Goal: Task Accomplishment & Management: Manage account settings

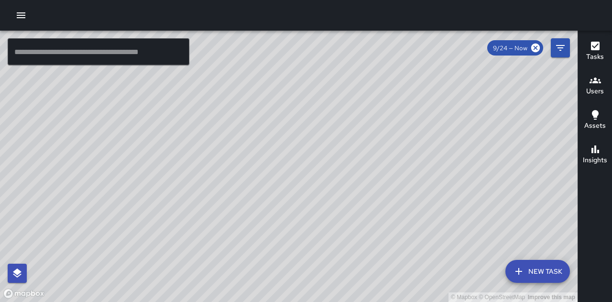
drag, startPoint x: 400, startPoint y: 198, endPoint x: 375, endPoint y: 157, distance: 48.0
click at [375, 157] on div "© Mapbox © OpenStreetMap Improve this map" at bounding box center [288, 166] width 577 height 271
click at [23, 12] on icon "button" at bounding box center [21, 15] width 9 height 6
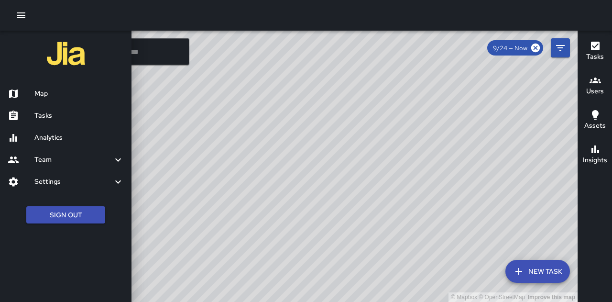
click at [65, 116] on h6 "Tasks" at bounding box center [78, 115] width 89 height 11
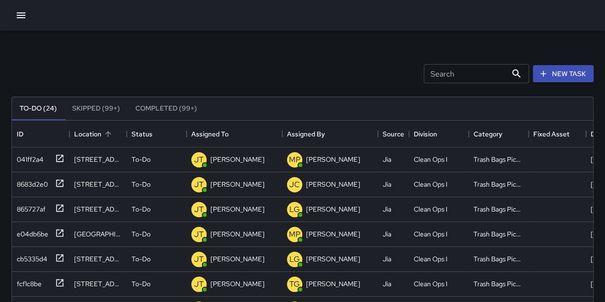
scroll to position [398, 573]
click at [244, 161] on div "[PERSON_NAME]" at bounding box center [237, 158] width 58 height 13
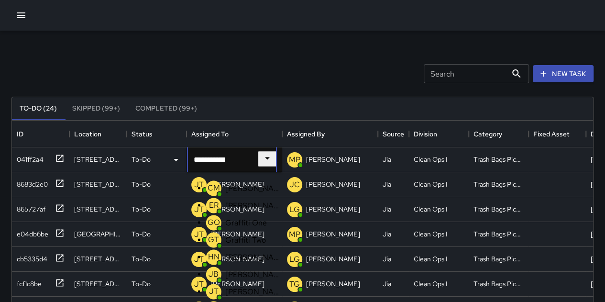
scroll to position [22, 0]
click at [257, 157] on icon "Clear" at bounding box center [252, 162] width 10 height 10
type input "*"
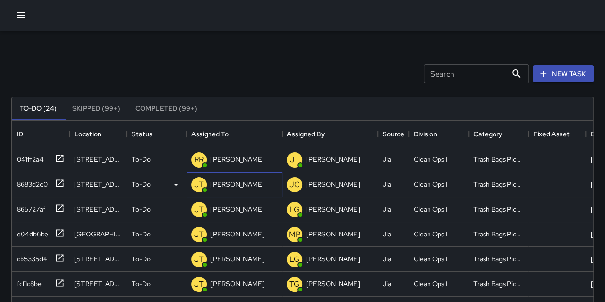
click at [231, 191] on div "[PERSON_NAME]" at bounding box center [227, 184] width 77 height 19
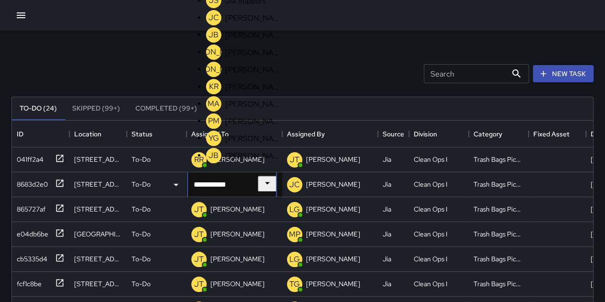
click at [257, 185] on icon "Clear" at bounding box center [252, 187] width 10 height 10
type input "*"
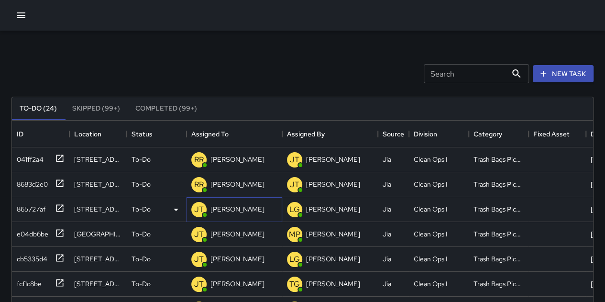
click at [239, 208] on p "[PERSON_NAME]" at bounding box center [237, 209] width 54 height 10
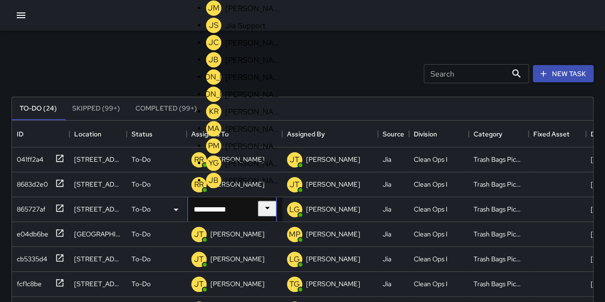
click at [257, 211] on icon "Clear" at bounding box center [252, 211] width 10 height 10
type input "*"
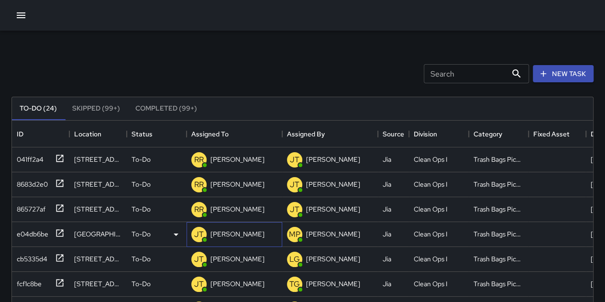
click at [248, 237] on div "[PERSON_NAME]" at bounding box center [234, 234] width 96 height 25
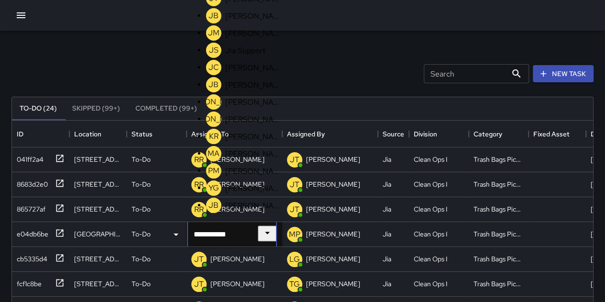
click at [255, 233] on icon "Clear" at bounding box center [252, 236] width 6 height 6
type input "*"
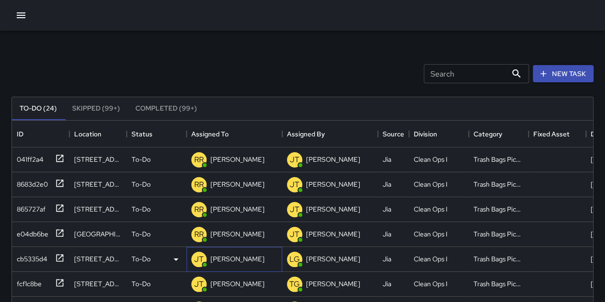
click at [245, 261] on div "[PERSON_NAME]" at bounding box center [237, 258] width 58 height 13
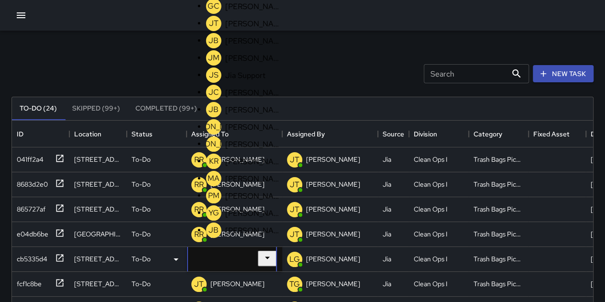
type input "**********"
click at [255, 259] on icon "Clear" at bounding box center [252, 261] width 6 height 6
type input "*"
click at [255, 29] on p "[PERSON_NAME]" at bounding box center [253, 24] width 56 height 10
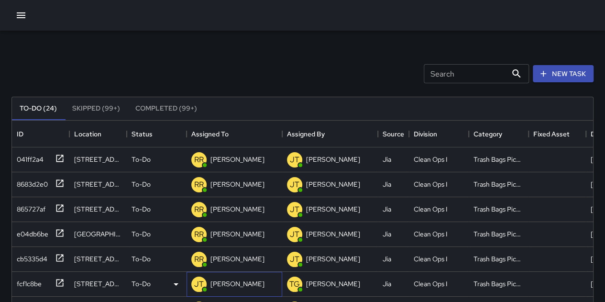
click at [255, 274] on div "[PERSON_NAME]" at bounding box center [234, 283] width 96 height 25
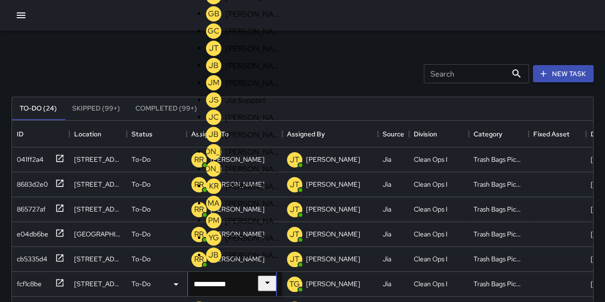
click at [257, 285] on icon "Clear" at bounding box center [252, 286] width 10 height 10
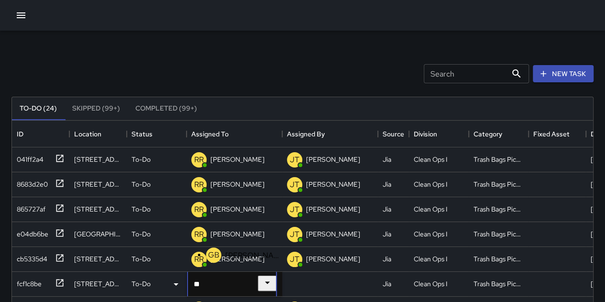
scroll to position [0, 0]
type input "*"
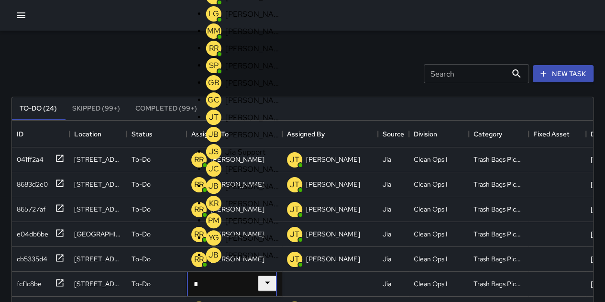
scroll to position [96, 0]
click at [250, 54] on p "[PERSON_NAME]" at bounding box center [253, 48] width 56 height 10
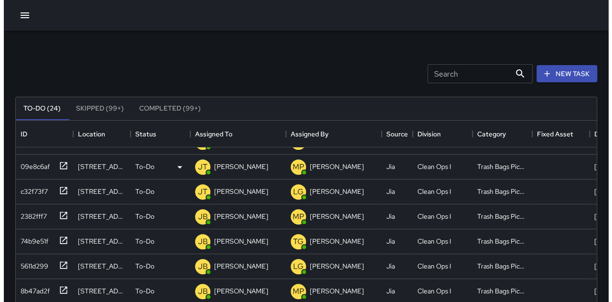
scroll to position [226, 0]
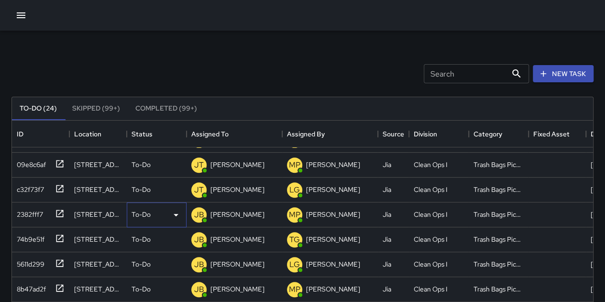
click at [147, 209] on p "To-Do" at bounding box center [140, 214] width 19 height 10
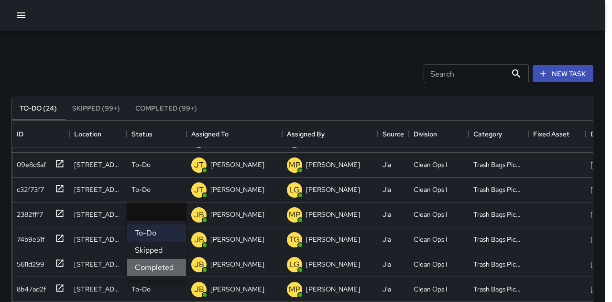
drag, startPoint x: 165, startPoint y: 272, endPoint x: 159, endPoint y: 249, distance: 23.8
click at [165, 271] on li "Completed" at bounding box center [156, 267] width 59 height 17
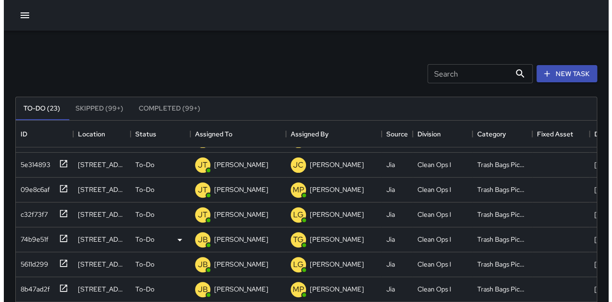
scroll to position [201, 0]
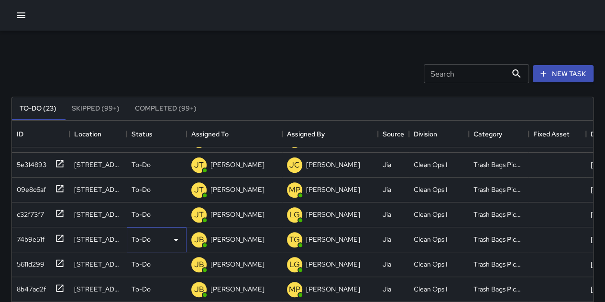
click at [149, 236] on p "To-Do" at bounding box center [140, 239] width 19 height 10
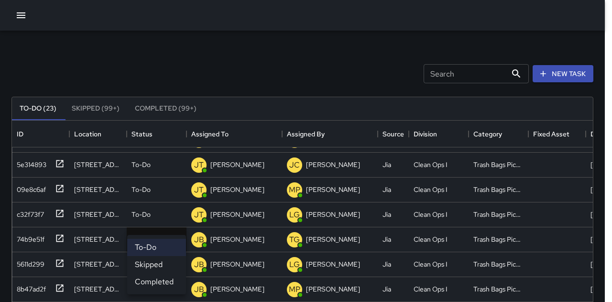
click at [159, 276] on li "Completed" at bounding box center [156, 281] width 59 height 17
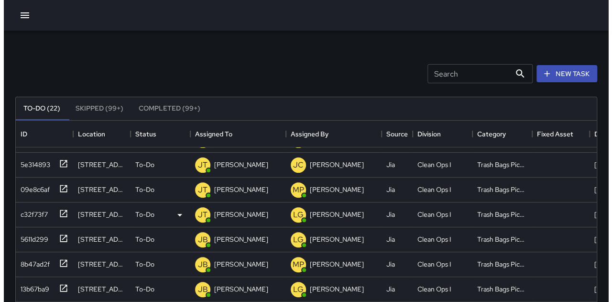
scroll to position [176, 0]
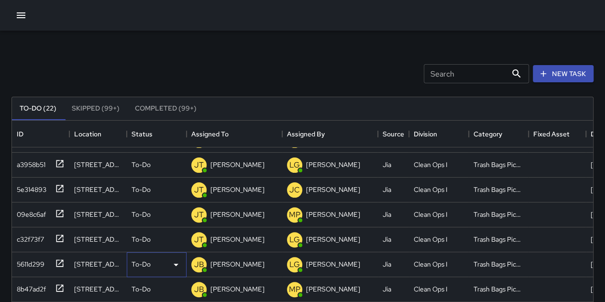
click at [151, 259] on div "To-Do" at bounding box center [156, 264] width 50 height 11
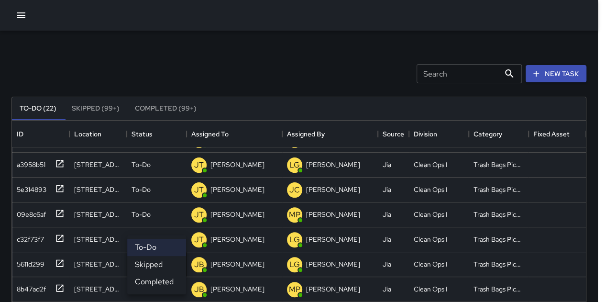
scroll to position [8, 8]
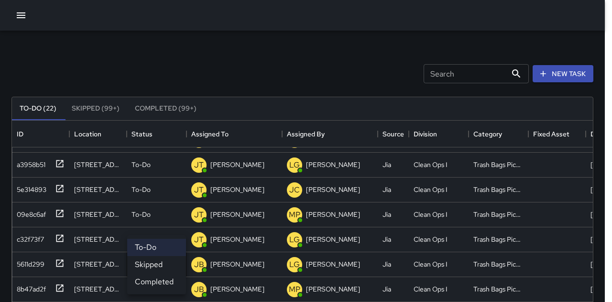
click at [156, 291] on ul "To-Do Skipped Completed" at bounding box center [156, 264] width 59 height 59
click at [156, 282] on li "Completed" at bounding box center [156, 281] width 59 height 17
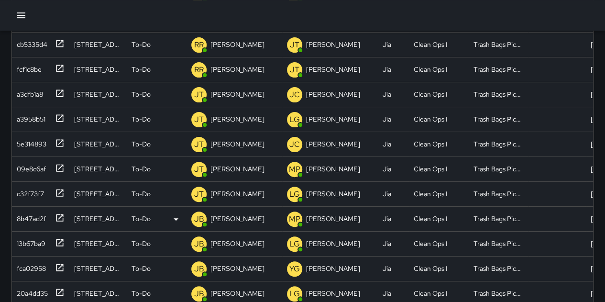
scroll to position [48, 0]
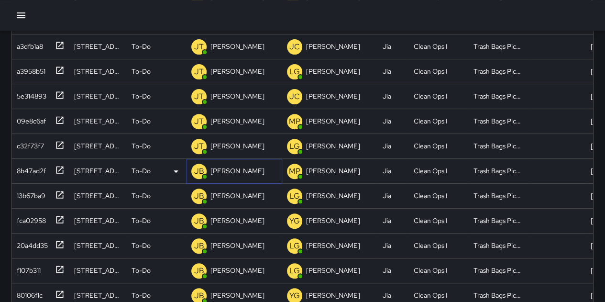
click at [254, 169] on div "[PERSON_NAME]" at bounding box center [237, 170] width 58 height 13
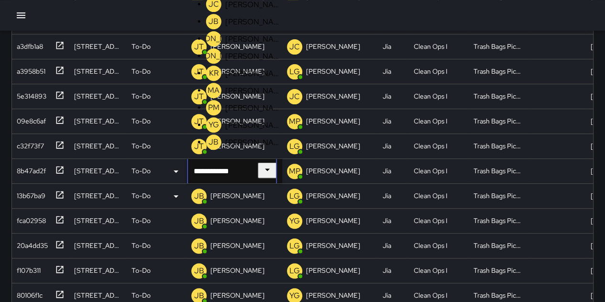
scroll to position [1, 0]
click at [257, 174] on icon "Clear" at bounding box center [252, 173] width 10 height 10
type input "*"
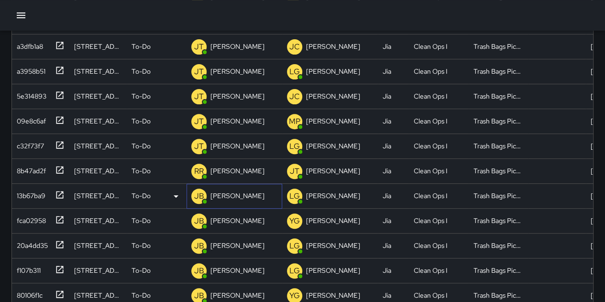
click at [260, 193] on div "[PERSON_NAME]" at bounding box center [234, 196] width 96 height 25
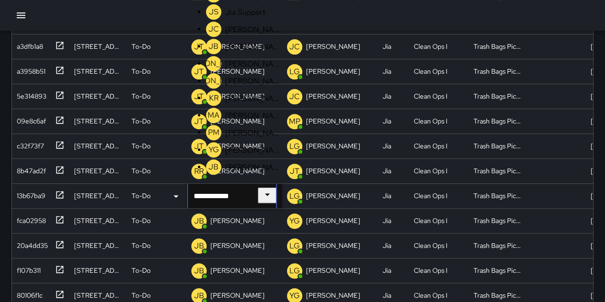
scroll to position [1, 0]
click at [257, 195] on icon "Clear" at bounding box center [252, 198] width 10 height 10
type input "*"
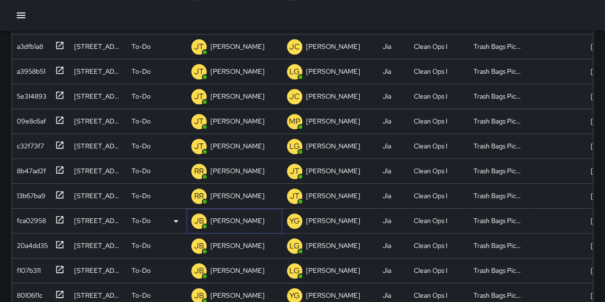
click at [249, 214] on div "[PERSON_NAME]" at bounding box center [237, 220] width 58 height 13
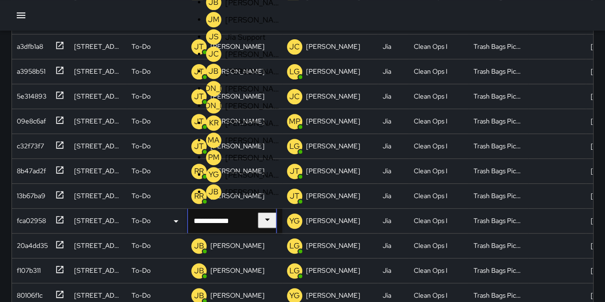
click at [257, 221] on icon "Clear" at bounding box center [252, 223] width 10 height 10
type input "*"
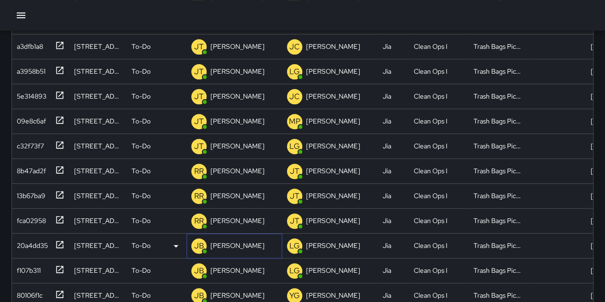
click at [248, 240] on p "[PERSON_NAME]" at bounding box center [237, 245] width 54 height 10
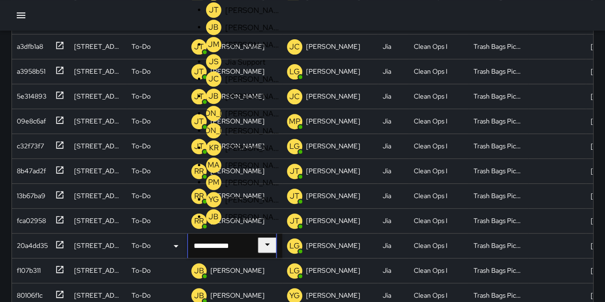
scroll to position [1, 0]
click at [255, 246] on icon "Clear" at bounding box center [252, 248] width 6 height 6
type input "*"
click at [251, 15] on p "[PERSON_NAME]" at bounding box center [253, 10] width 56 height 10
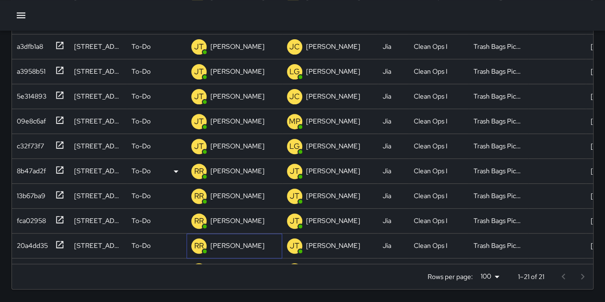
scroll to position [151, 0]
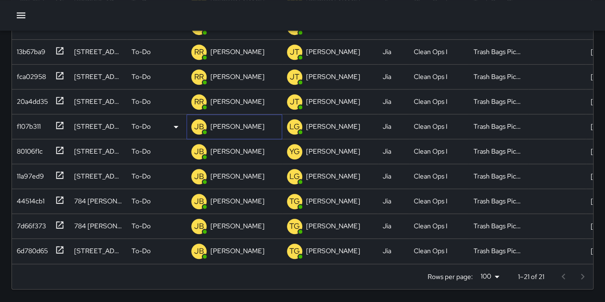
click at [244, 122] on p "[PERSON_NAME]" at bounding box center [237, 126] width 54 height 10
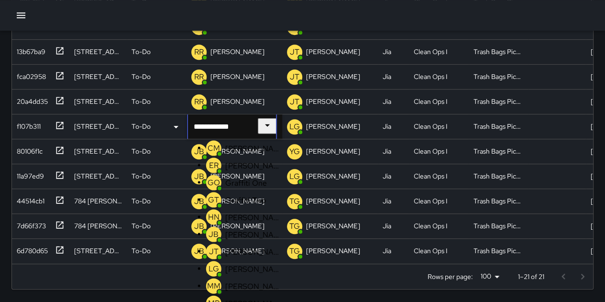
scroll to position [1, 0]
click at [257, 124] on icon "Clear" at bounding box center [252, 129] width 10 height 10
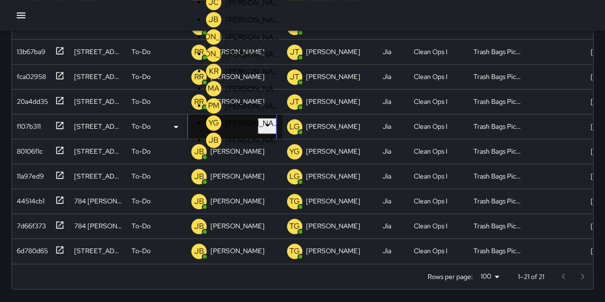
scroll to position [151, 0]
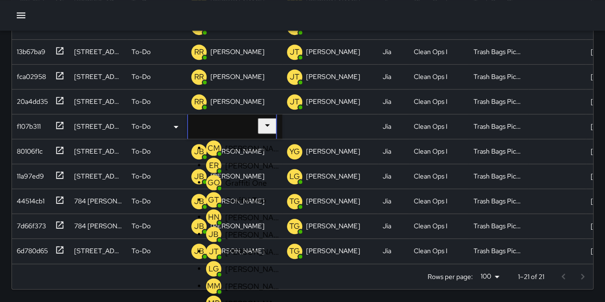
type input "*"
click at [248, 281] on p "[PERSON_NAME]" at bounding box center [253, 286] width 56 height 10
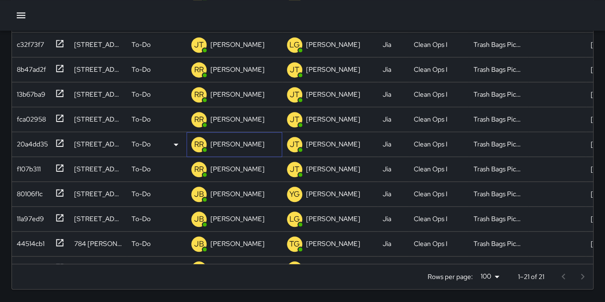
click at [250, 145] on p "[PERSON_NAME]" at bounding box center [237, 144] width 54 height 10
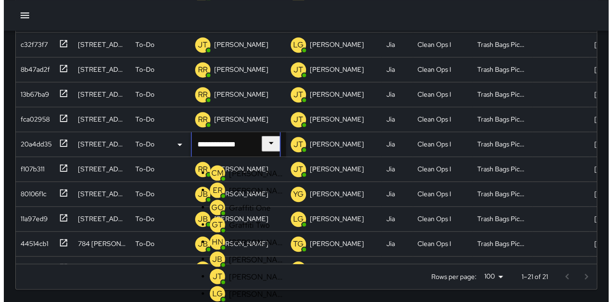
scroll to position [107, 0]
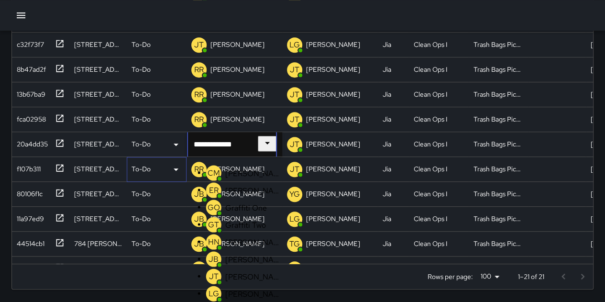
click at [178, 171] on icon at bounding box center [175, 168] width 11 height 11
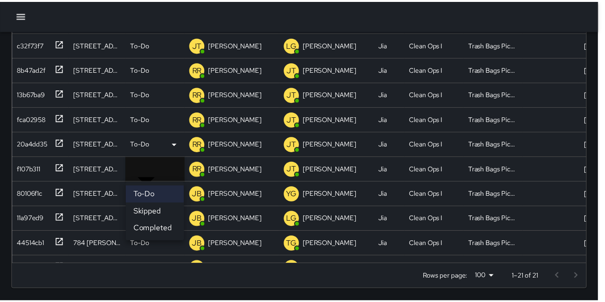
scroll to position [8, 8]
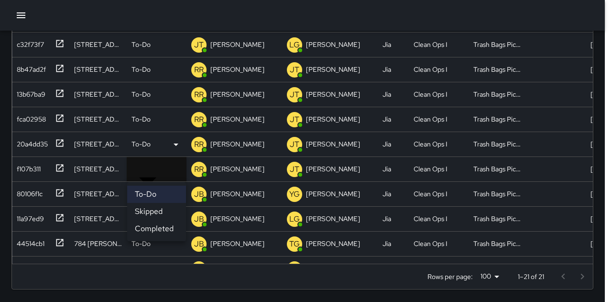
click at [250, 194] on div at bounding box center [306, 151] width 612 height 302
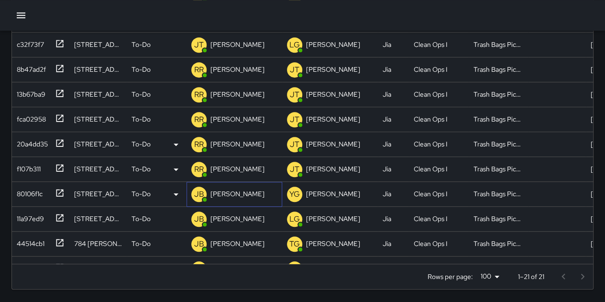
click at [255, 195] on div "[PERSON_NAME]" at bounding box center [237, 193] width 58 height 13
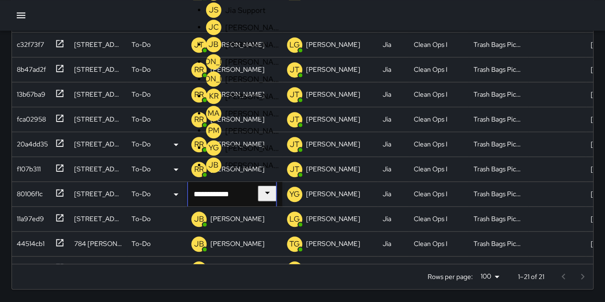
scroll to position [1, 0]
click at [257, 191] on icon "Clear" at bounding box center [252, 196] width 10 height 10
type input "*"
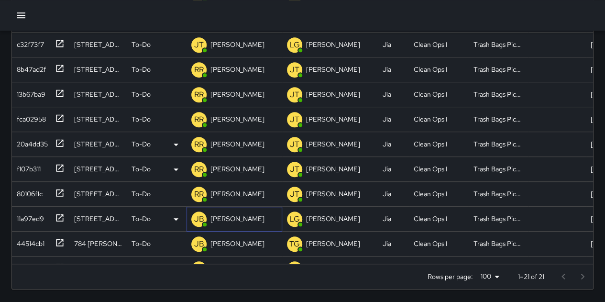
click at [247, 214] on p "[PERSON_NAME]" at bounding box center [237, 219] width 54 height 10
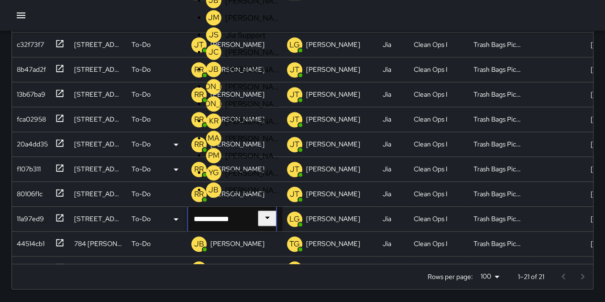
click at [256, 218] on icon "Clear" at bounding box center [252, 221] width 10 height 10
type input "*"
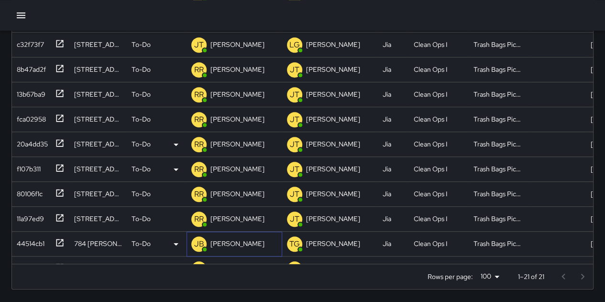
click at [251, 241] on p "[PERSON_NAME]" at bounding box center [237, 243] width 54 height 10
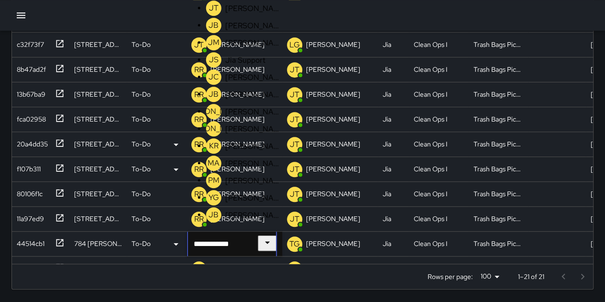
scroll to position [1, 0]
drag, startPoint x: 254, startPoint y: 238, endPoint x: 254, endPoint y: 209, distance: 29.6
click at [255, 241] on icon "Clear" at bounding box center [252, 246] width 10 height 10
type input "*"
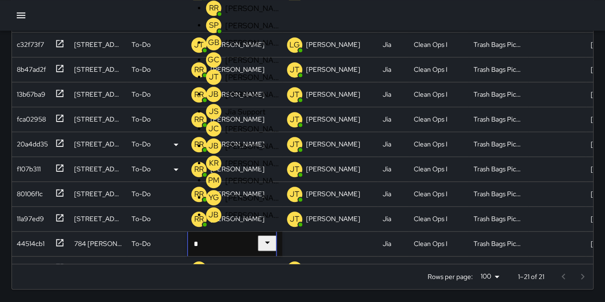
click at [236, 13] on p "[PERSON_NAME]" at bounding box center [253, 8] width 56 height 10
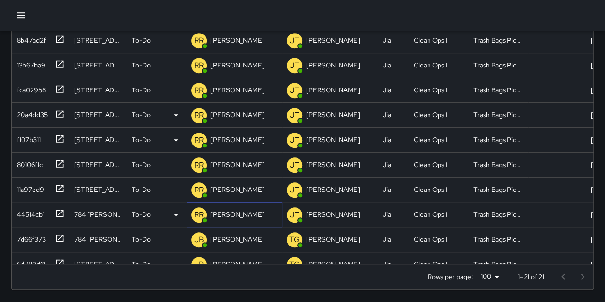
scroll to position [151, 0]
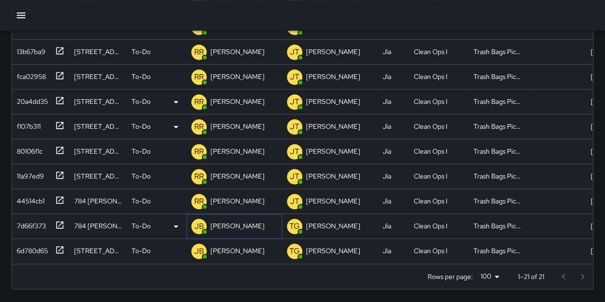
click at [252, 219] on div "[PERSON_NAME]" at bounding box center [237, 225] width 58 height 13
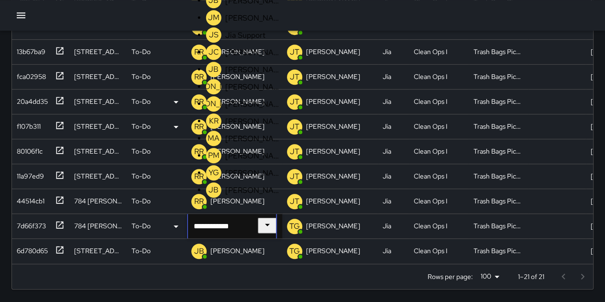
scroll to position [1, 0]
click at [255, 225] on icon "Clear" at bounding box center [252, 228] width 6 height 6
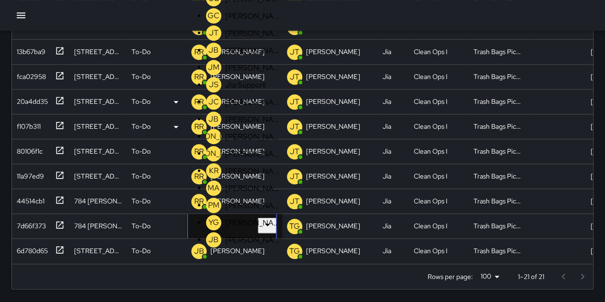
scroll to position [151, 0]
type input "*"
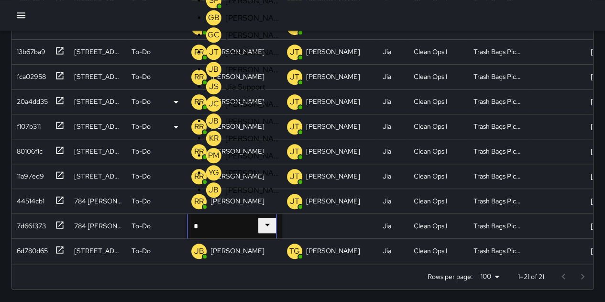
scroll to position [97, 0]
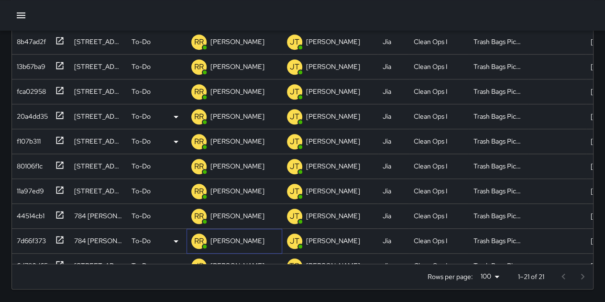
scroll to position [151, 0]
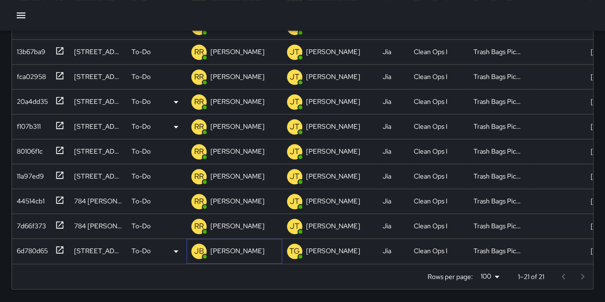
click at [247, 246] on p "[PERSON_NAME]" at bounding box center [237, 251] width 54 height 10
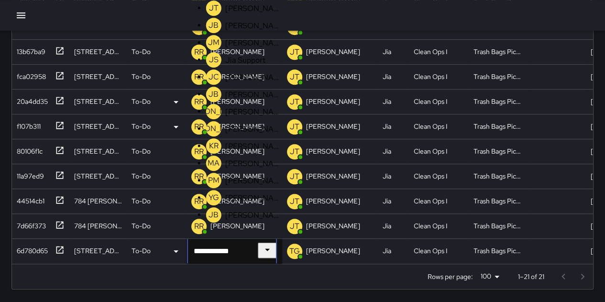
scroll to position [1, 0]
click at [257, 248] on icon "Clear" at bounding box center [252, 253] width 10 height 10
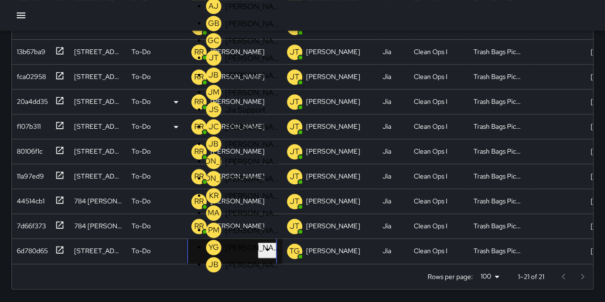
scroll to position [151, 0]
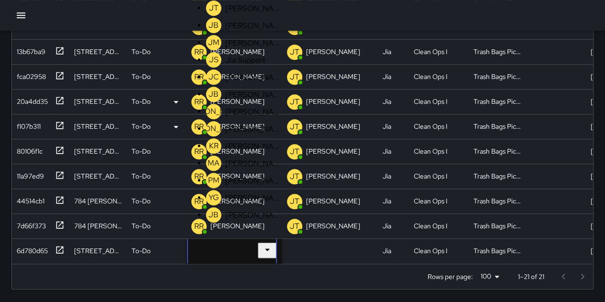
type input "*"
click at [241, 13] on p "[PERSON_NAME]" at bounding box center [253, 8] width 56 height 10
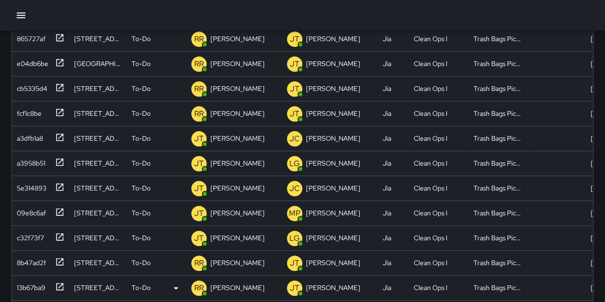
scroll to position [191, 0]
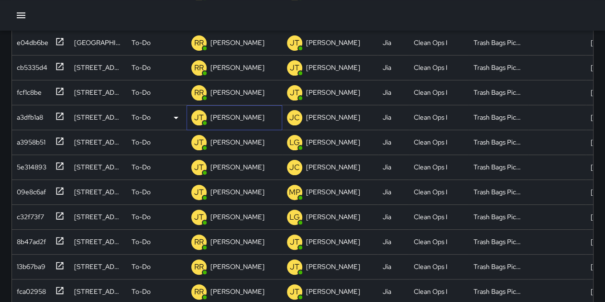
click at [247, 119] on div "[PERSON_NAME]" at bounding box center [234, 117] width 96 height 25
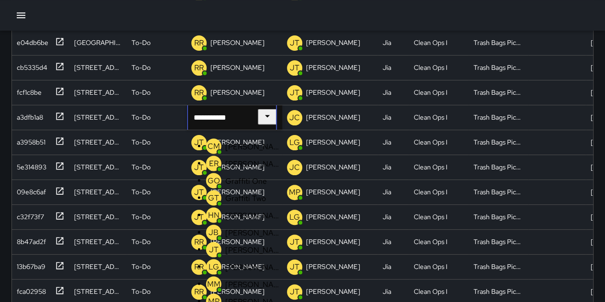
scroll to position [22, 0]
click at [257, 119] on icon "Clear" at bounding box center [252, 120] width 10 height 10
type input "*"
click at [248, 279] on p "[PERSON_NAME]" at bounding box center [253, 284] width 56 height 10
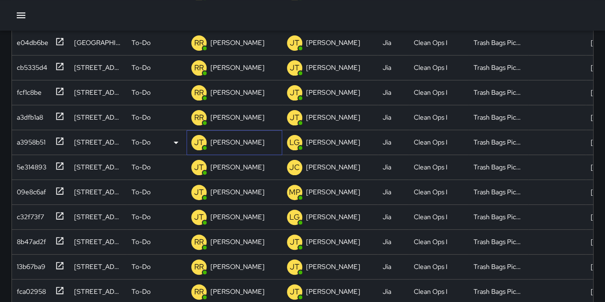
click at [236, 140] on p "[PERSON_NAME]" at bounding box center [237, 142] width 54 height 10
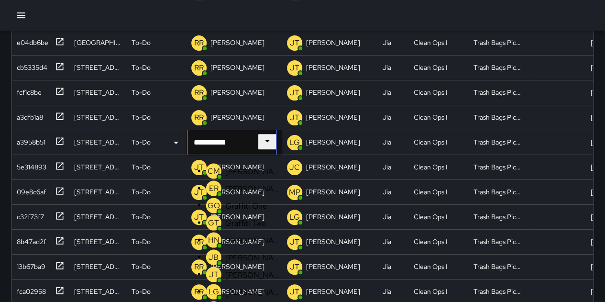
click at [257, 146] on icon "Clear" at bounding box center [252, 145] width 10 height 10
type input "*"
click at [240, 301] on p "[PERSON_NAME]" at bounding box center [253, 308] width 56 height 10
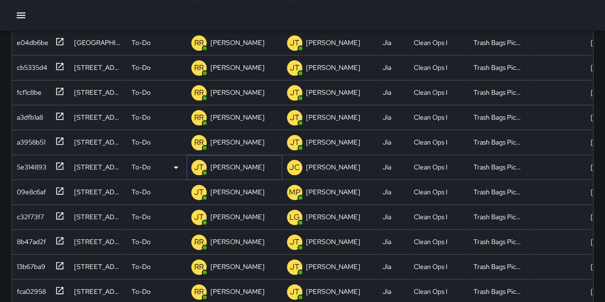
click at [253, 164] on div "[PERSON_NAME]" at bounding box center [234, 167] width 96 height 25
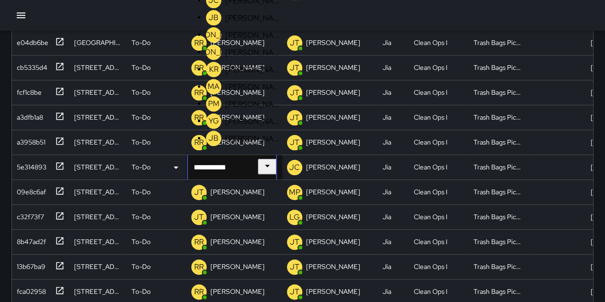
click at [257, 164] on icon "Clear" at bounding box center [252, 169] width 10 height 10
type input "*"
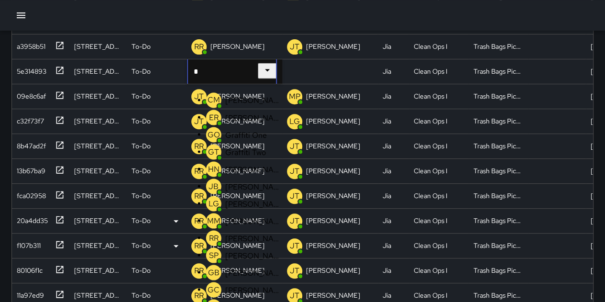
click at [243, 233] on p "[PERSON_NAME]" at bounding box center [253, 238] width 56 height 10
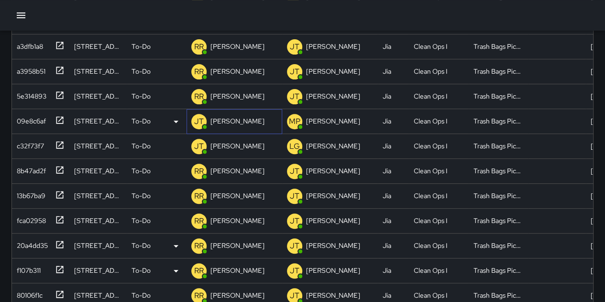
click at [249, 124] on div "[PERSON_NAME]" at bounding box center [234, 121] width 96 height 25
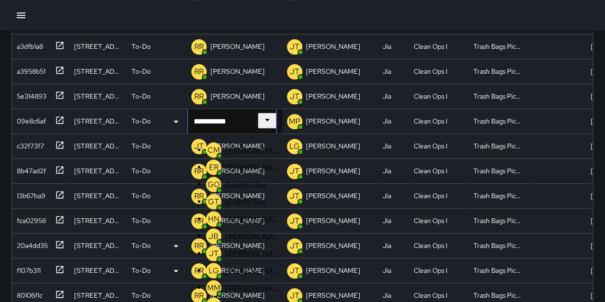
click at [255, 122] on icon "Clear" at bounding box center [252, 123] width 6 height 6
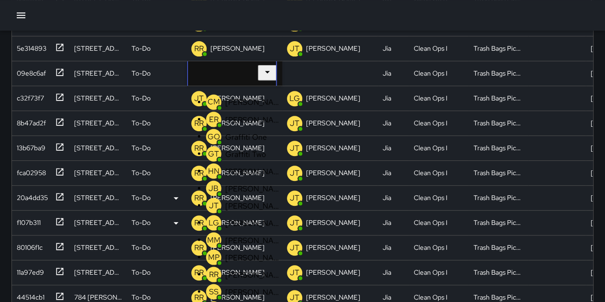
click at [252, 269] on p "[PERSON_NAME]" at bounding box center [253, 274] width 56 height 10
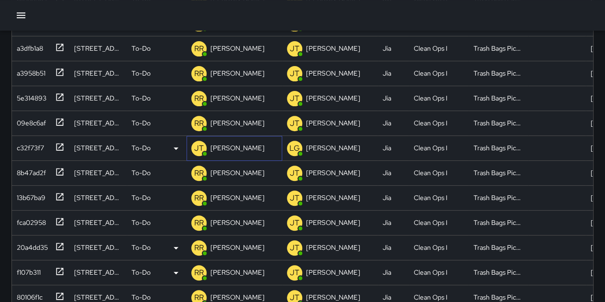
click at [249, 149] on div "[PERSON_NAME]" at bounding box center [234, 148] width 96 height 25
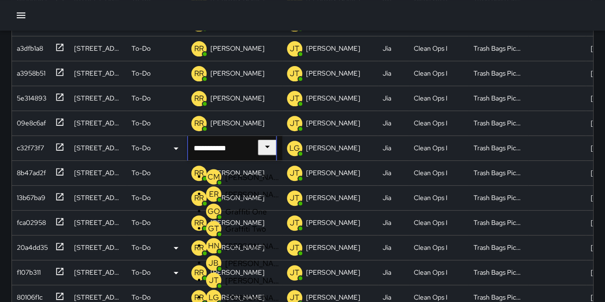
click at [255, 147] on icon "Clear" at bounding box center [252, 150] width 6 height 6
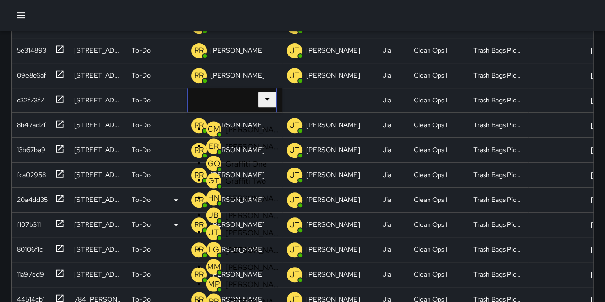
type input "*"
click at [244, 261] on p "[PERSON_NAME]" at bounding box center [253, 266] width 56 height 10
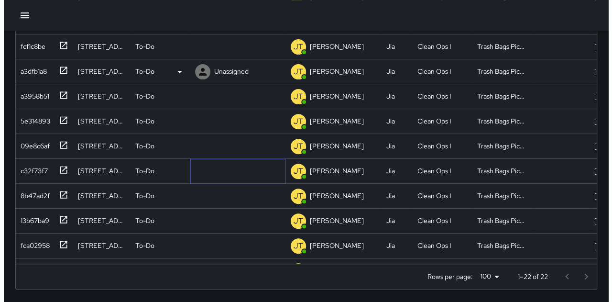
scroll to position [23, 0]
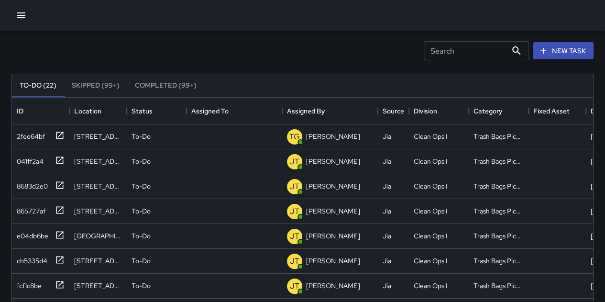
click at [26, 16] on icon "button" at bounding box center [20, 15] width 11 height 11
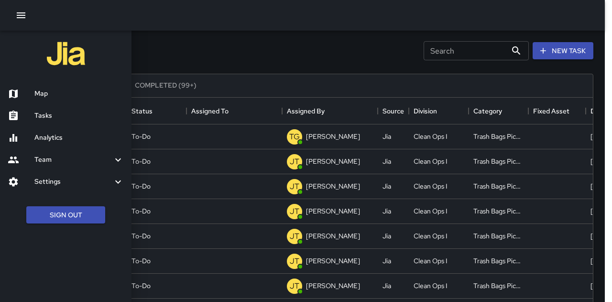
click at [52, 118] on h6 "Tasks" at bounding box center [78, 115] width 89 height 11
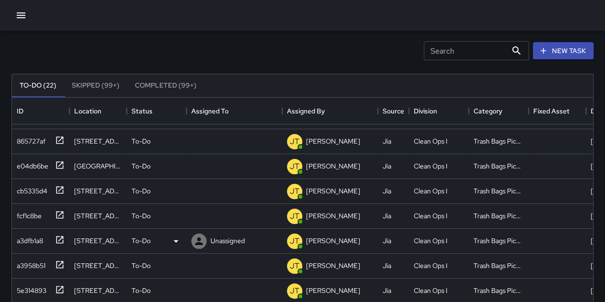
scroll to position [0, 0]
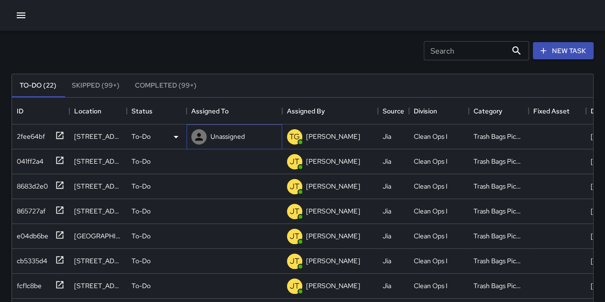
click at [227, 140] on p "Unassigned" at bounding box center [227, 136] width 34 height 10
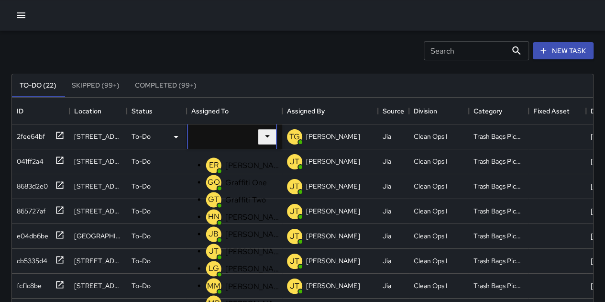
click at [261, 48] on div "Search Search New Task" at bounding box center [302, 51] width 585 height 50
